Goal: Task Accomplishment & Management: Manage account settings

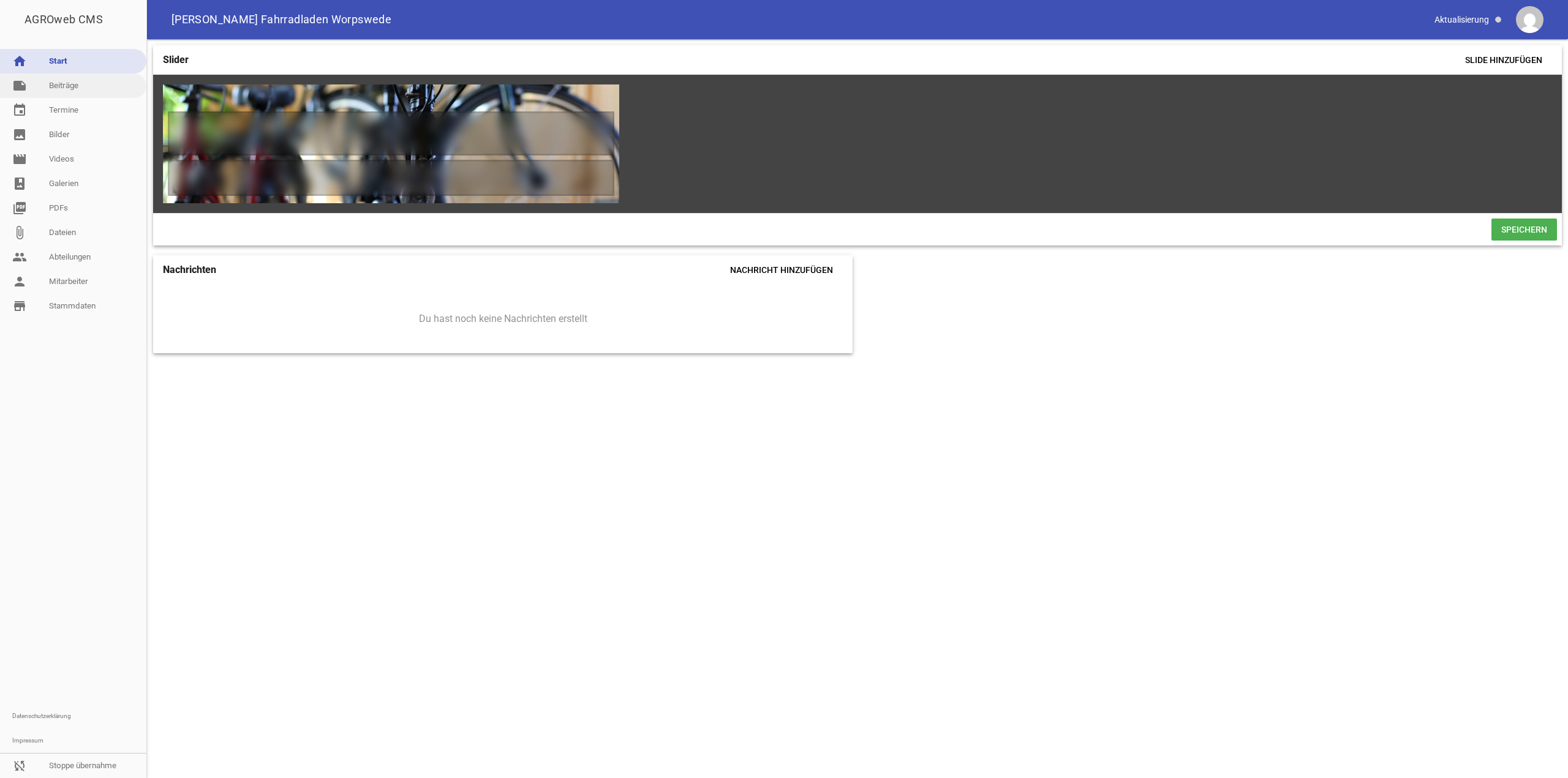
click at [72, 94] on link "note Beiträge" at bounding box center [73, 86] width 146 height 25
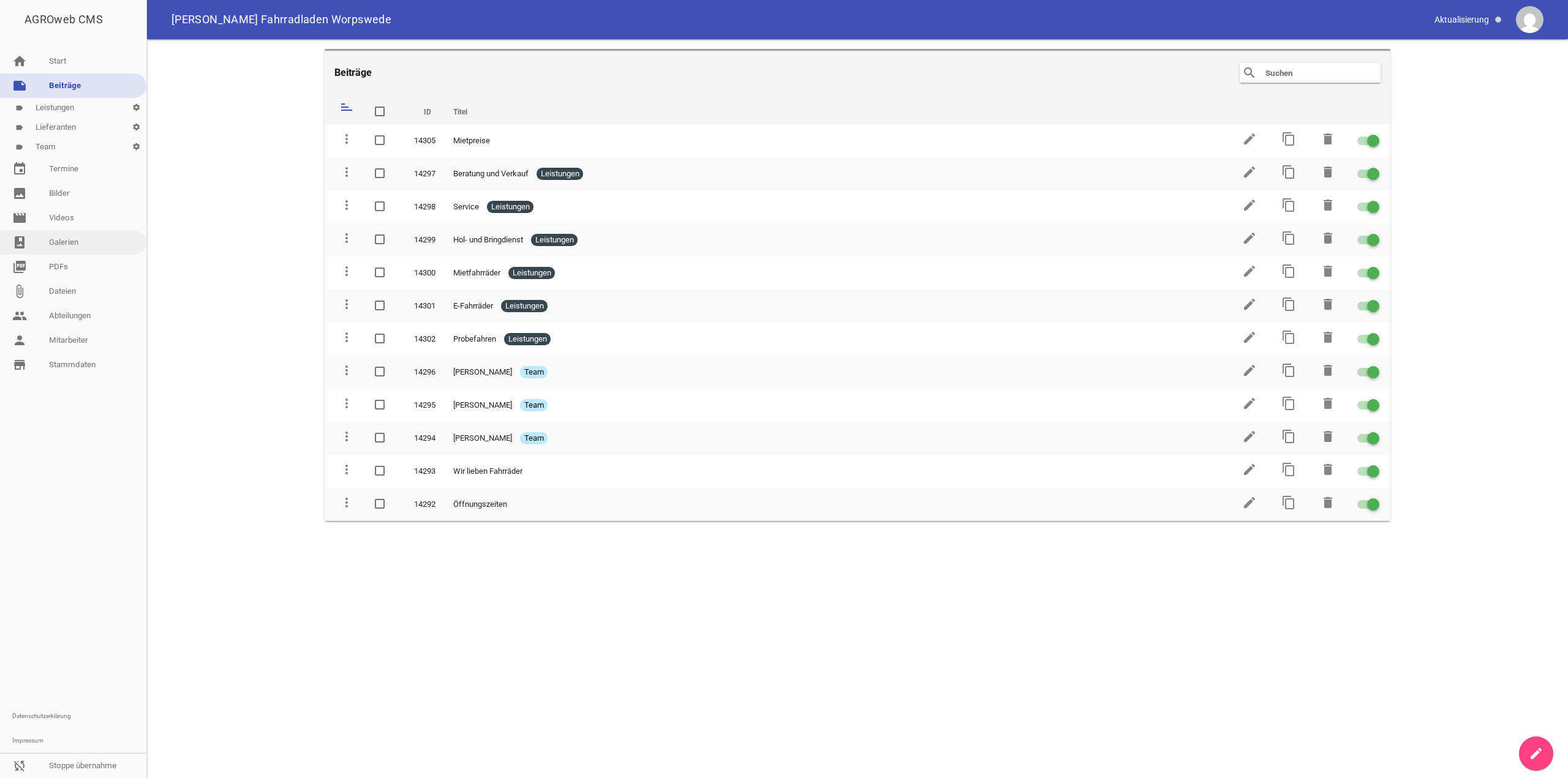
click at [75, 232] on link "photo_album Galerien" at bounding box center [73, 243] width 146 height 25
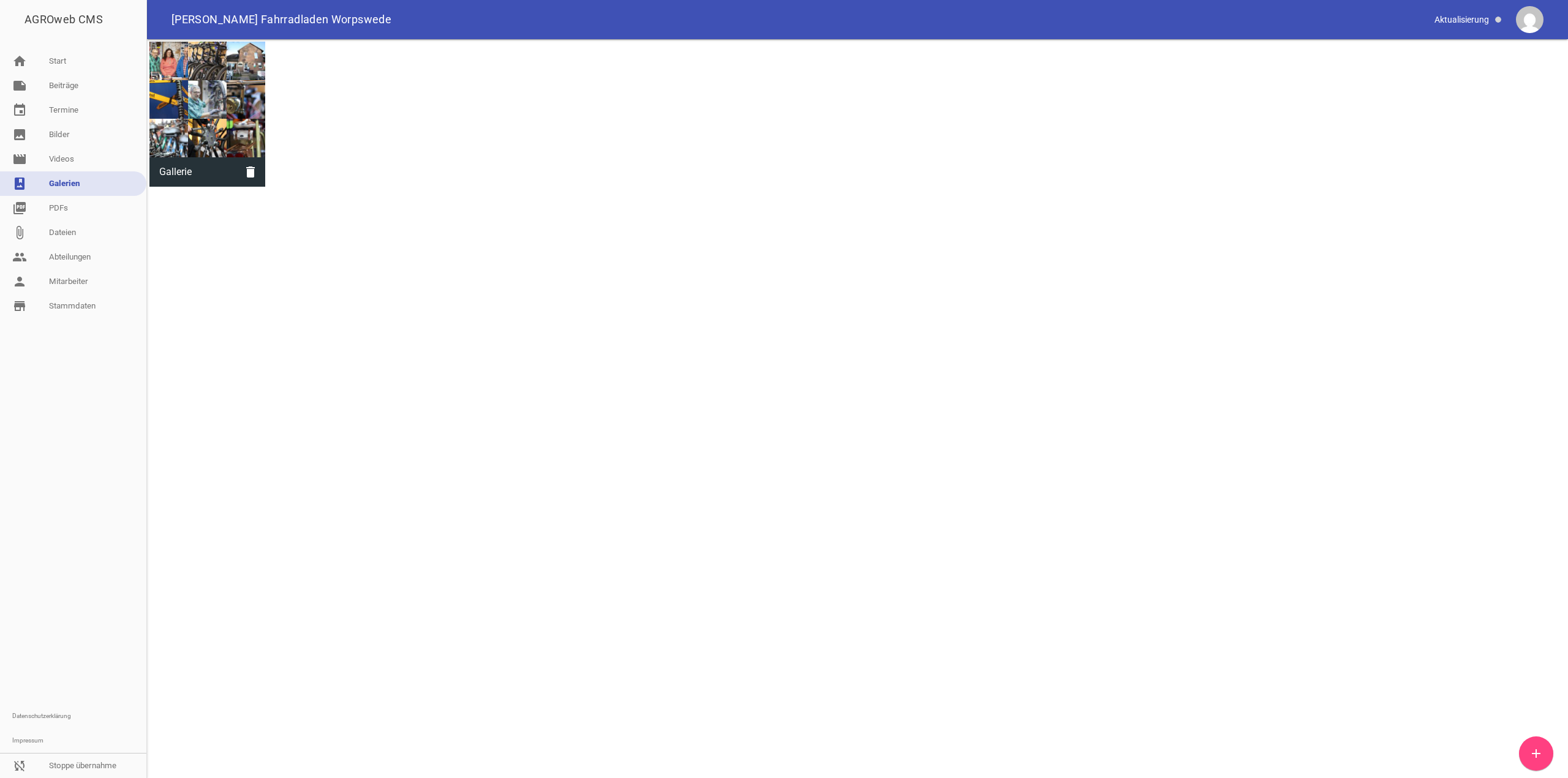
click at [189, 161] on span "Gallerie" at bounding box center [193, 172] width 86 height 32
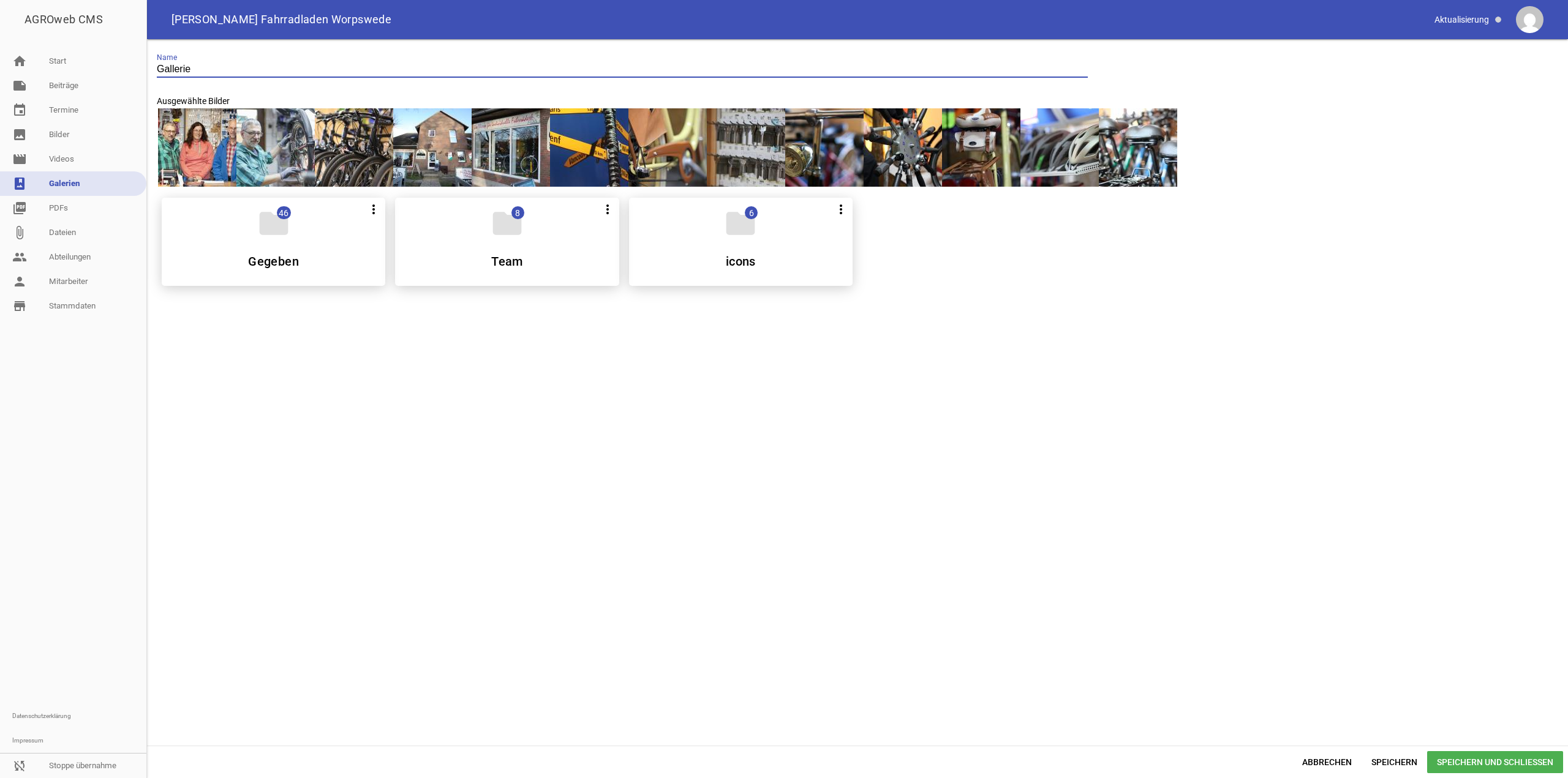
click at [168, 65] on input "Gallerie" at bounding box center [622, 70] width 931 height 17
click at [170, 65] on input "Gallerie" at bounding box center [622, 70] width 931 height 17
type input "Galerie"
click at [1496, 768] on span "Speichern und Schließen" at bounding box center [1495, 763] width 136 height 22
